Goal: Transaction & Acquisition: Purchase product/service

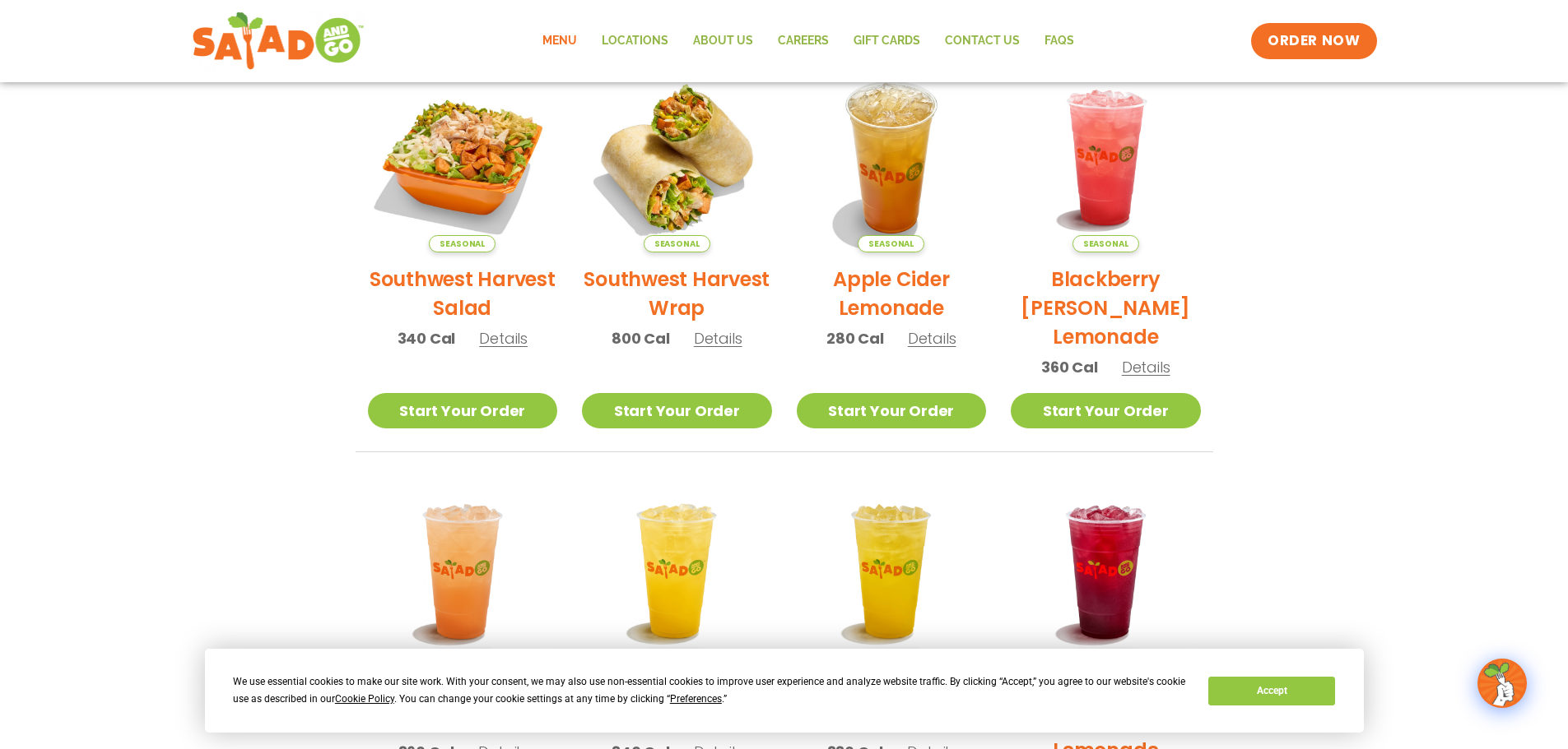
scroll to position [404, 0]
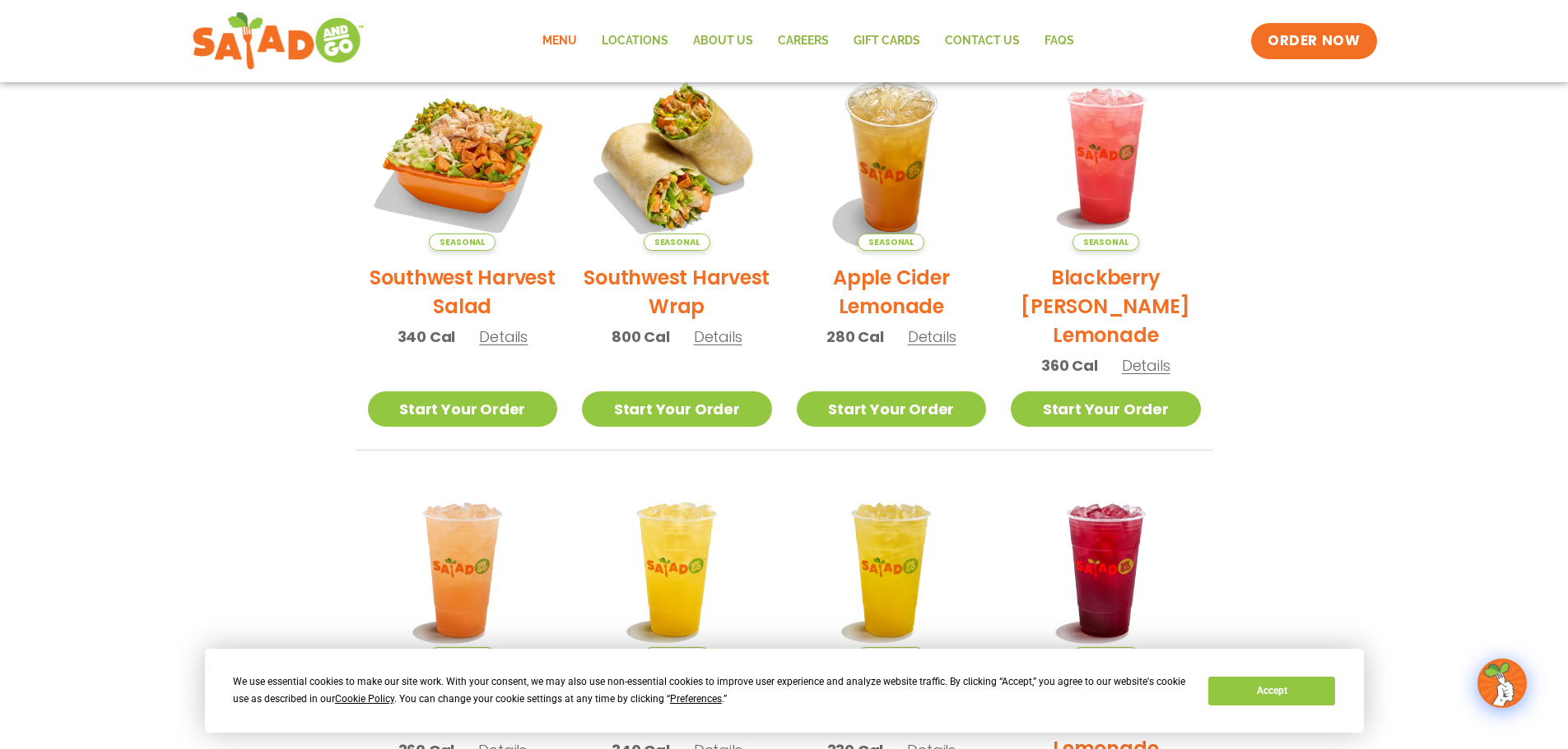
click at [712, 345] on span "Details" at bounding box center [718, 337] width 48 height 21
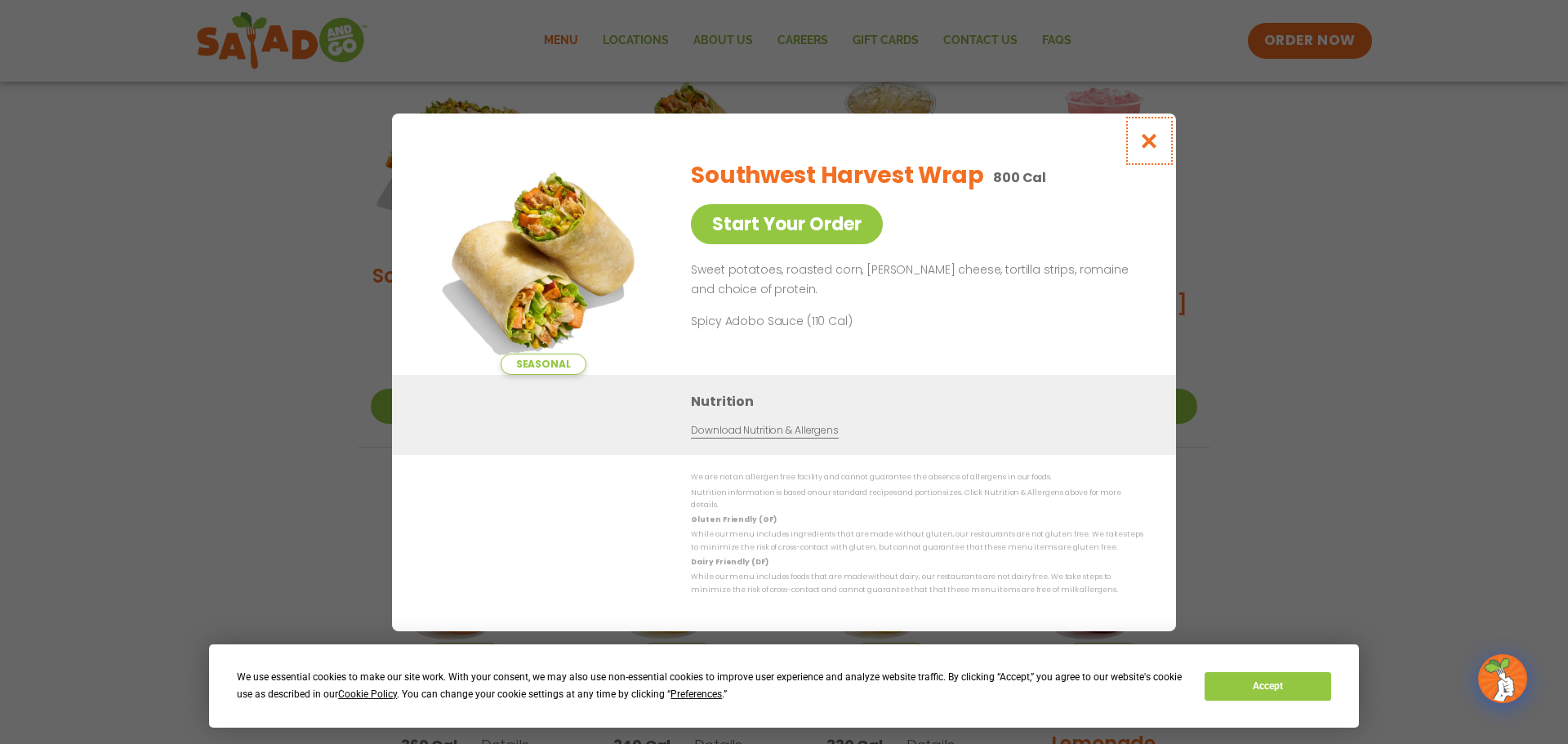
click at [1141, 147] on icon "Close modal" at bounding box center [1150, 141] width 21 height 17
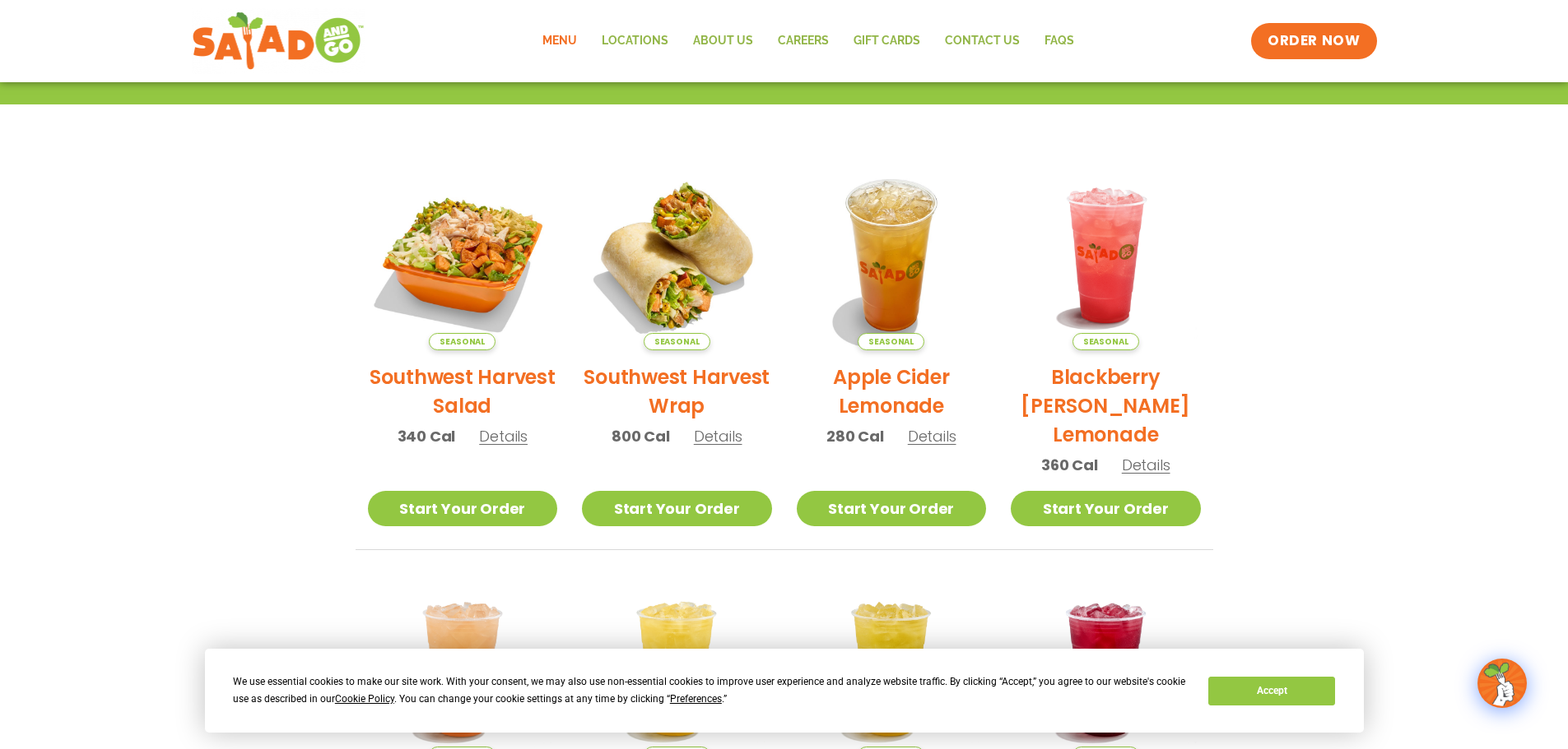
scroll to position [0, 0]
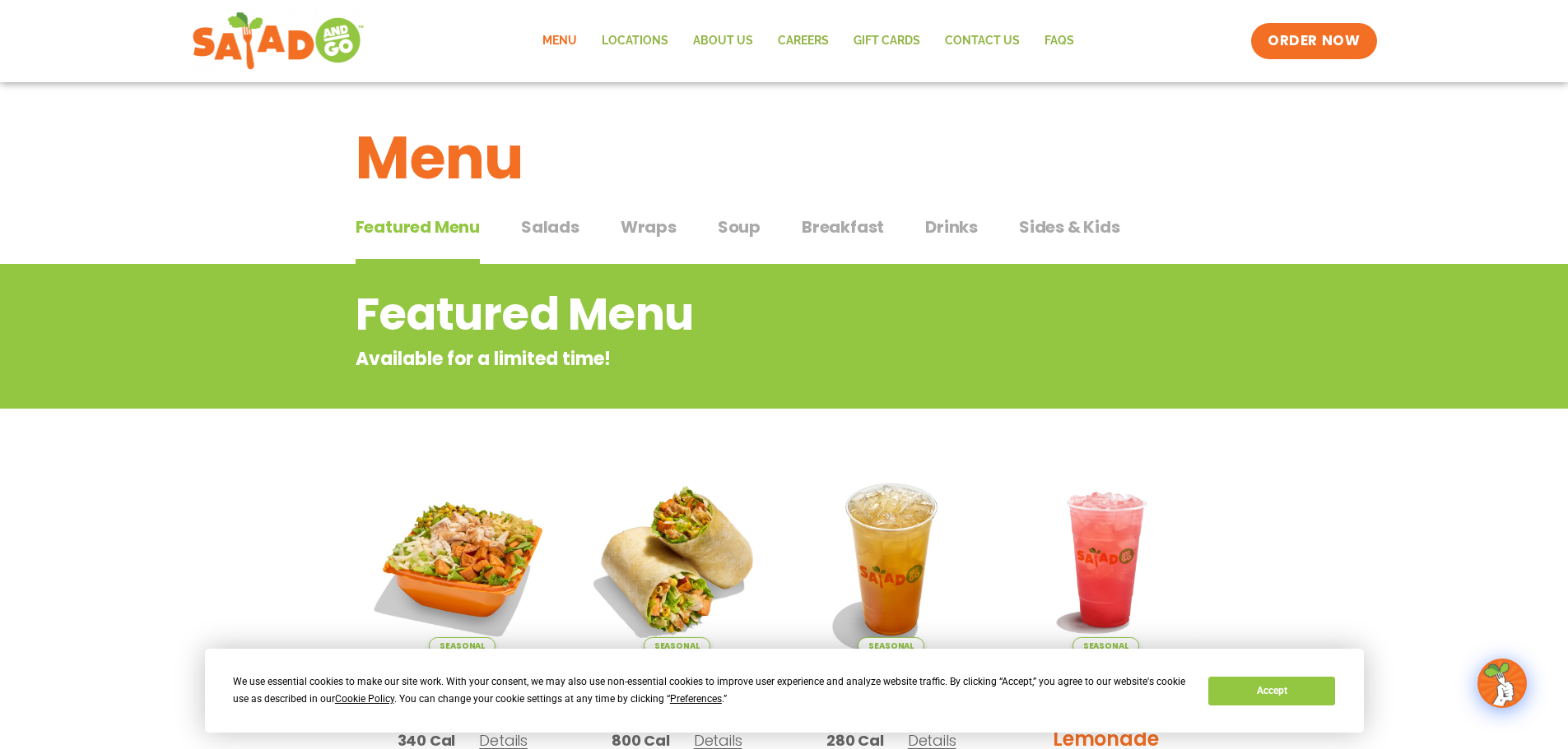
click at [667, 221] on span "Wraps" at bounding box center [648, 227] width 56 height 25
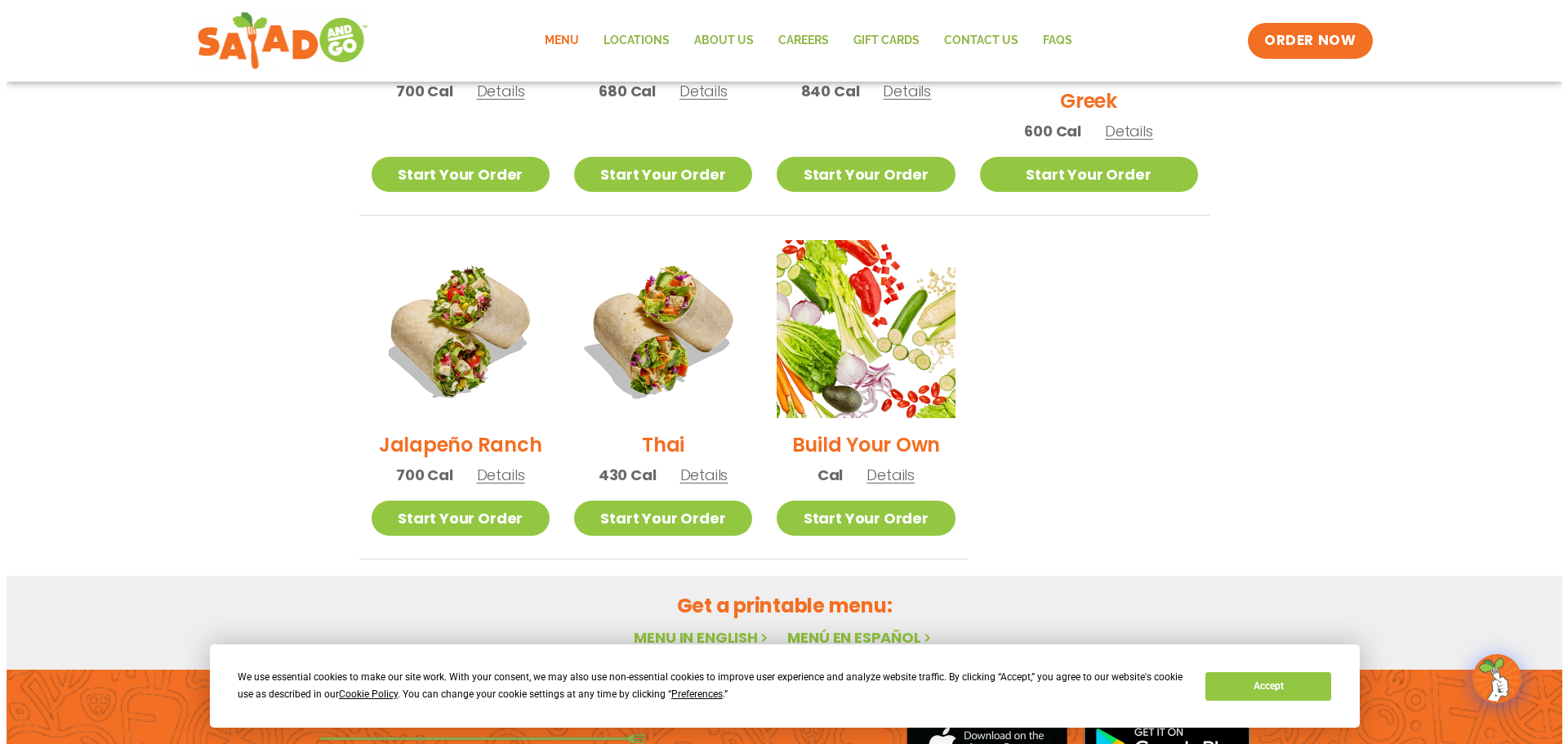
scroll to position [1044, 0]
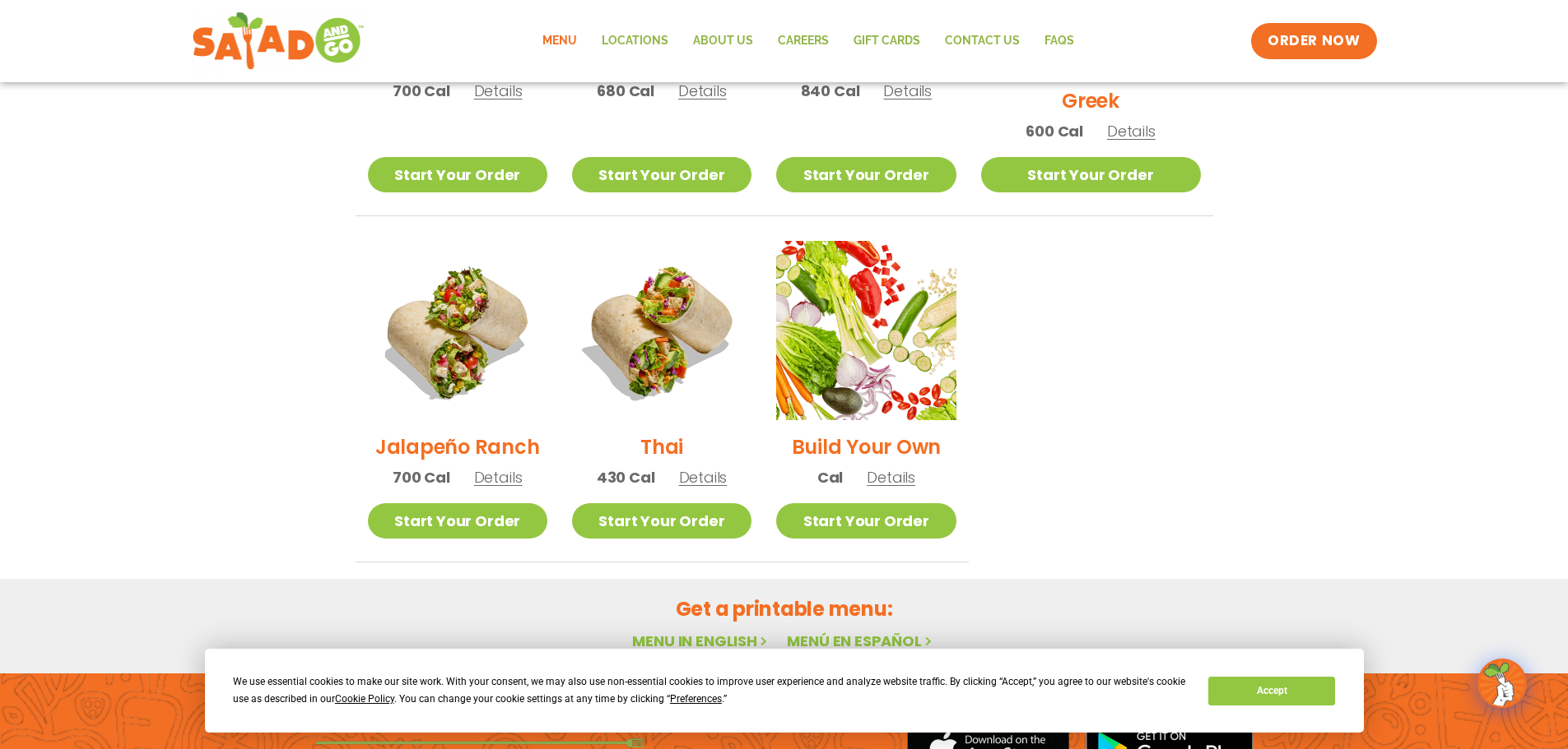
click at [915, 467] on span "Details" at bounding box center [891, 477] width 48 height 21
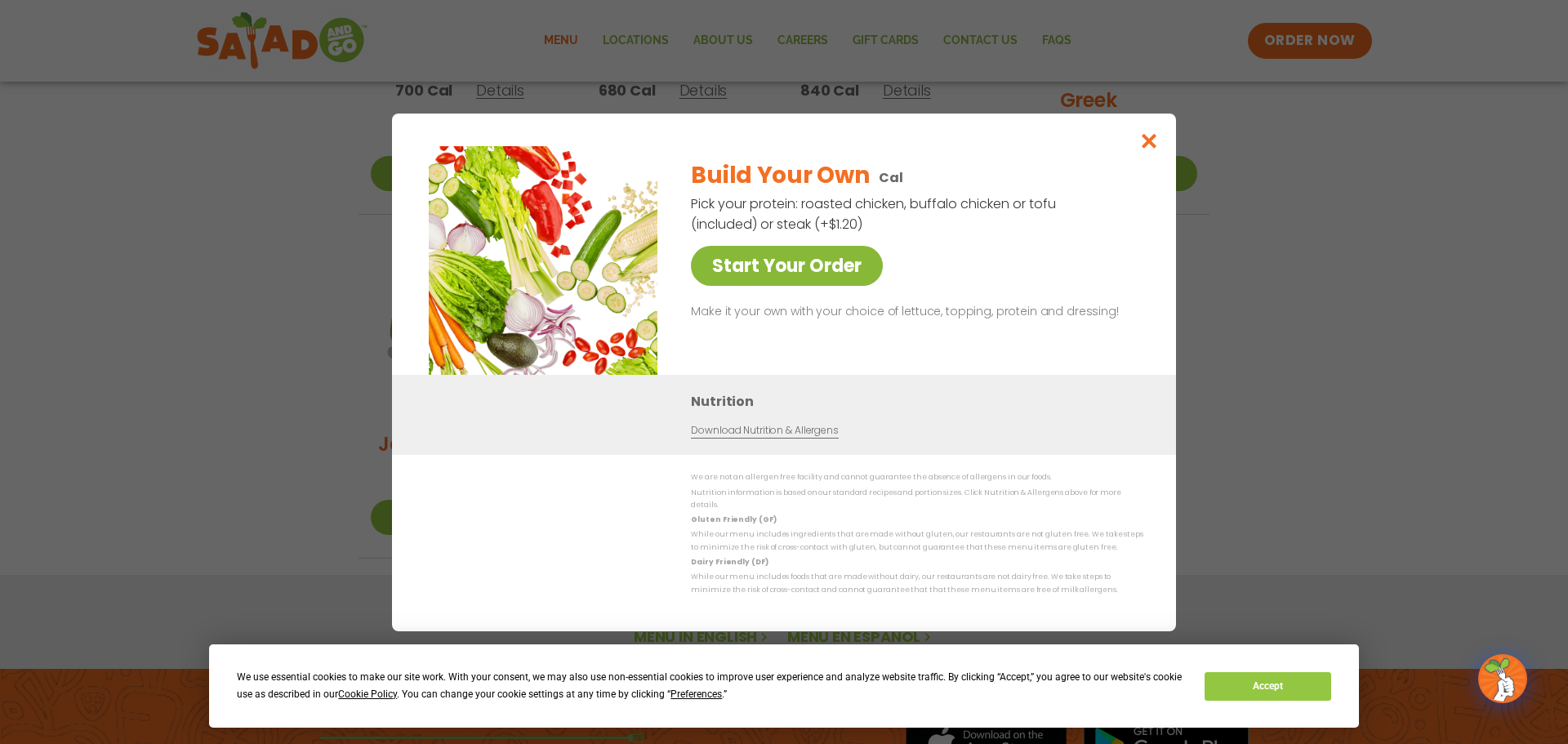
click at [852, 258] on link "Start Your Order" at bounding box center [787, 266] width 192 height 40
